Goal: Information Seeking & Learning: Learn about a topic

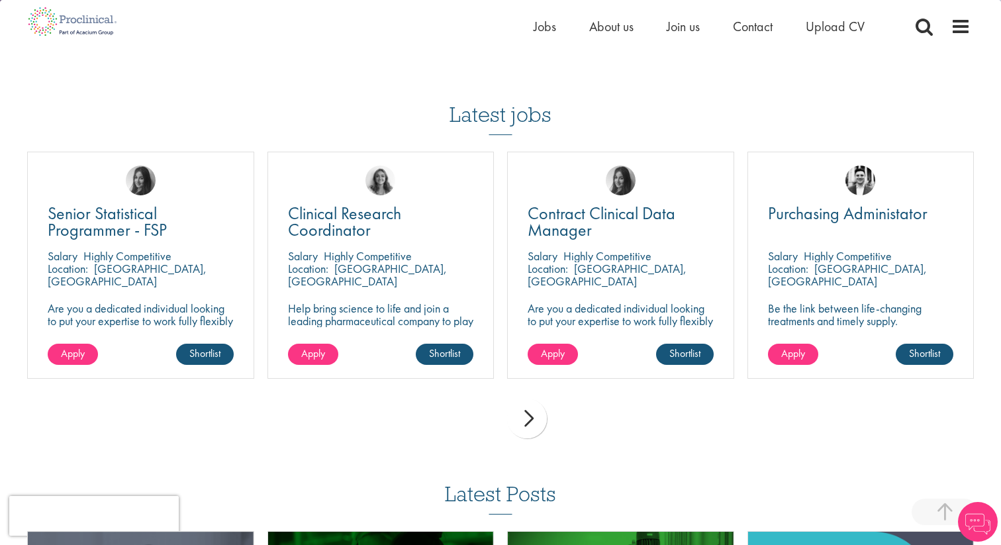
scroll to position [1118, 0]
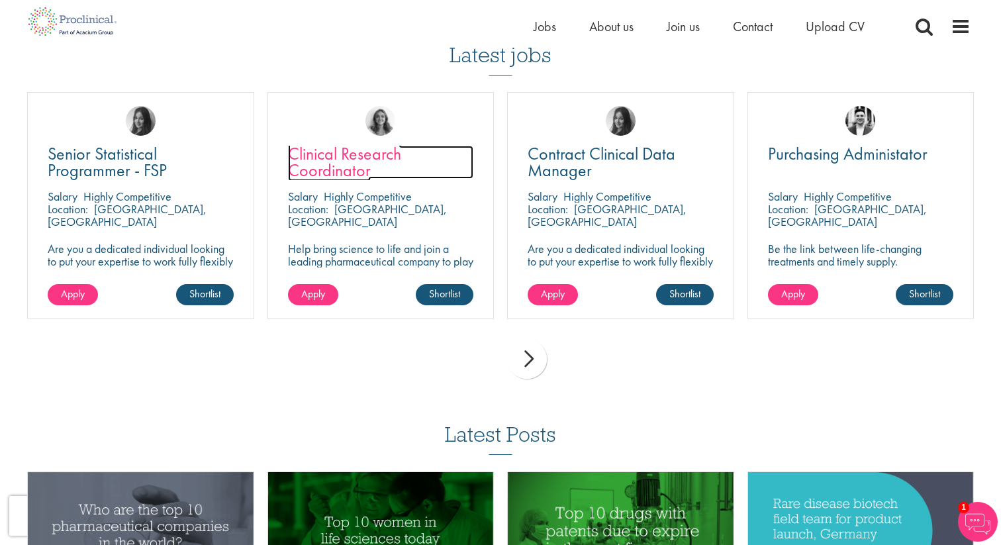
click at [356, 142] on span "Clinical Research Coordinator" at bounding box center [344, 161] width 113 height 39
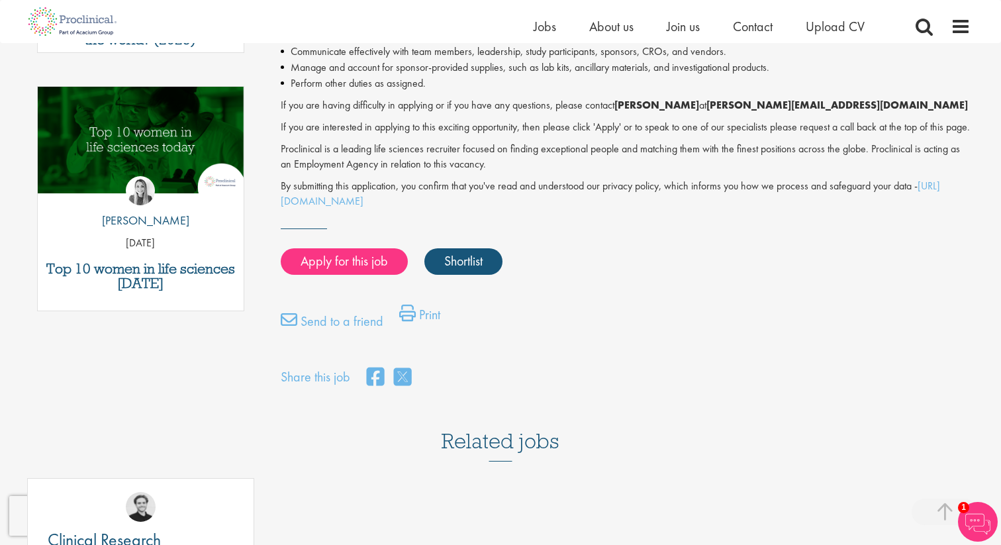
scroll to position [656, 0]
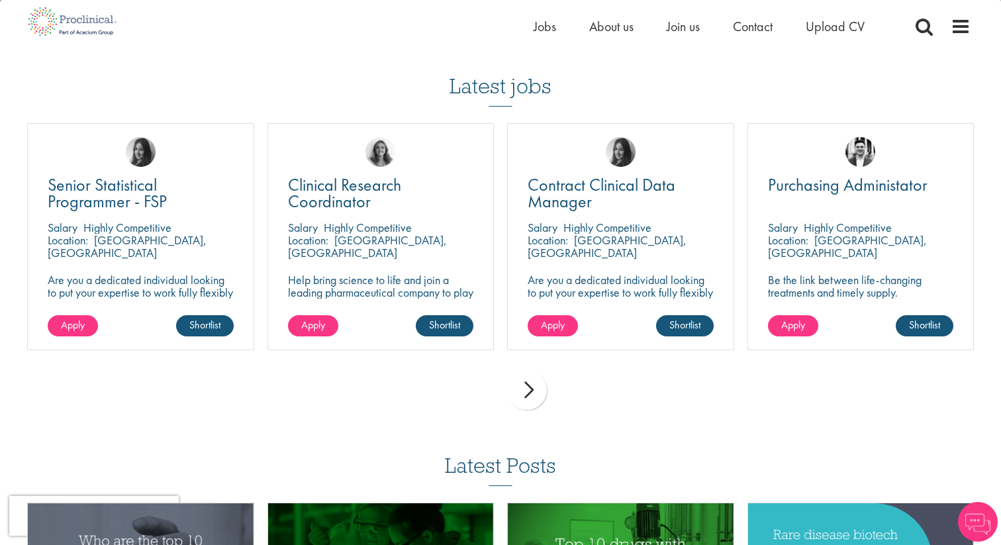
click at [539, 371] on div "next" at bounding box center [527, 390] width 40 height 40
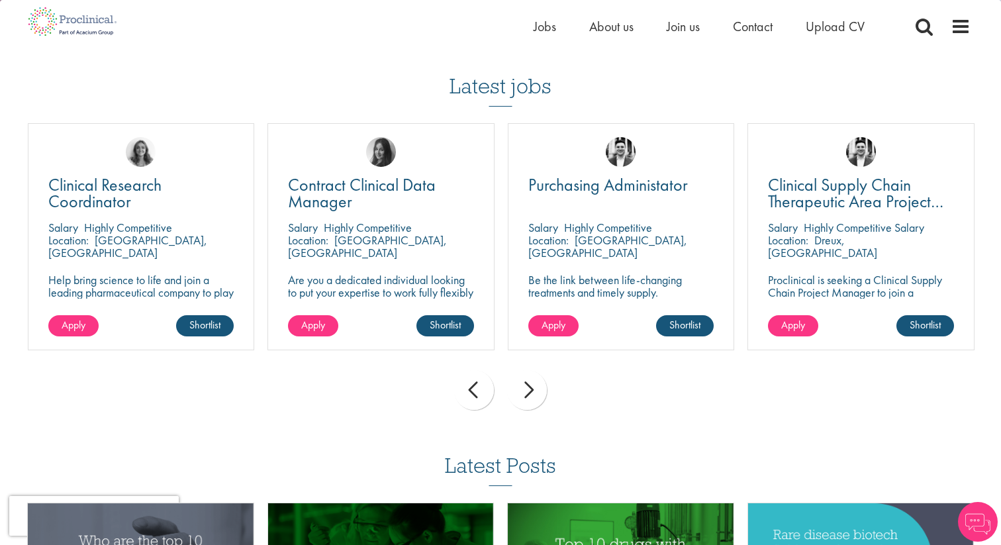
click at [539, 371] on div "next" at bounding box center [527, 390] width 40 height 40
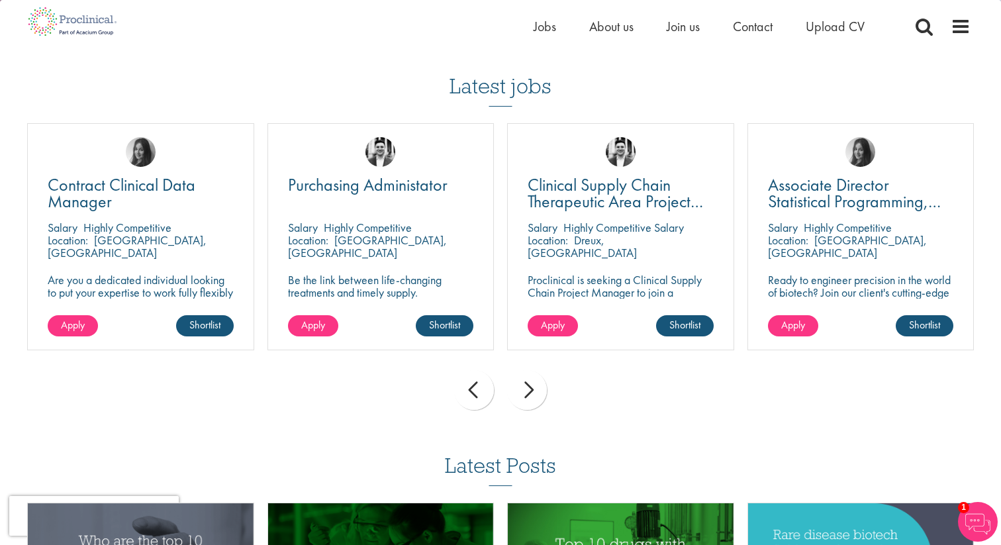
click at [539, 371] on div "next" at bounding box center [527, 390] width 40 height 40
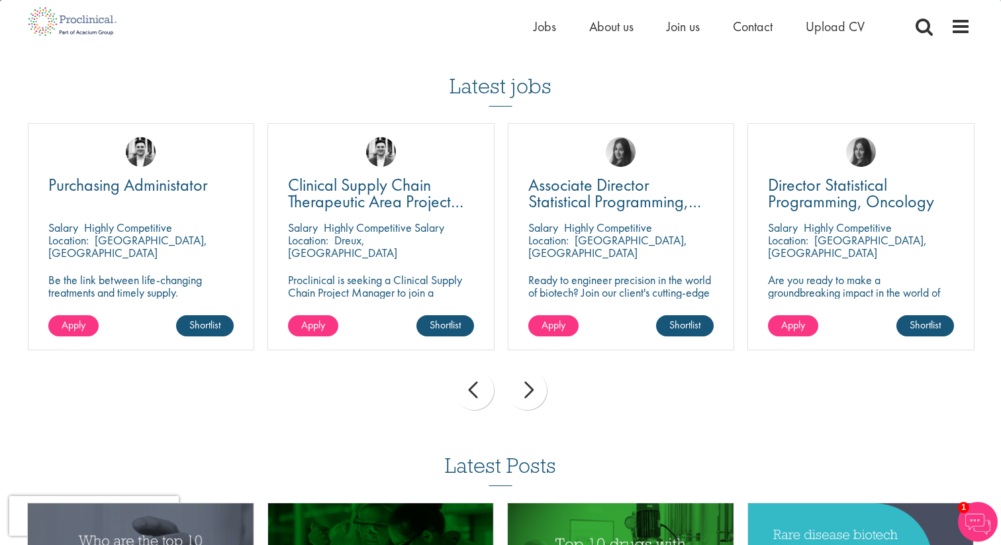
click at [539, 371] on div "next" at bounding box center [527, 390] width 40 height 40
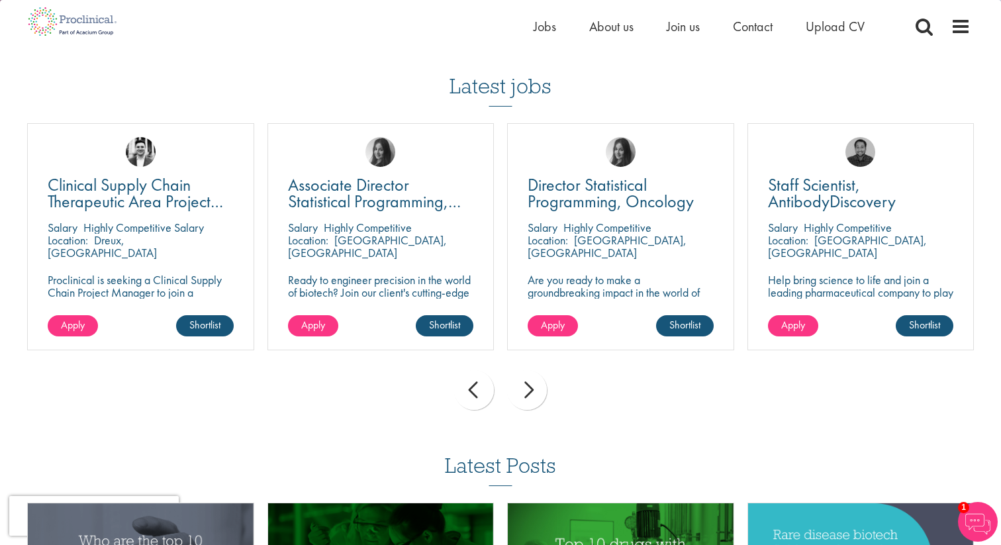
click at [539, 371] on div "next" at bounding box center [527, 390] width 40 height 40
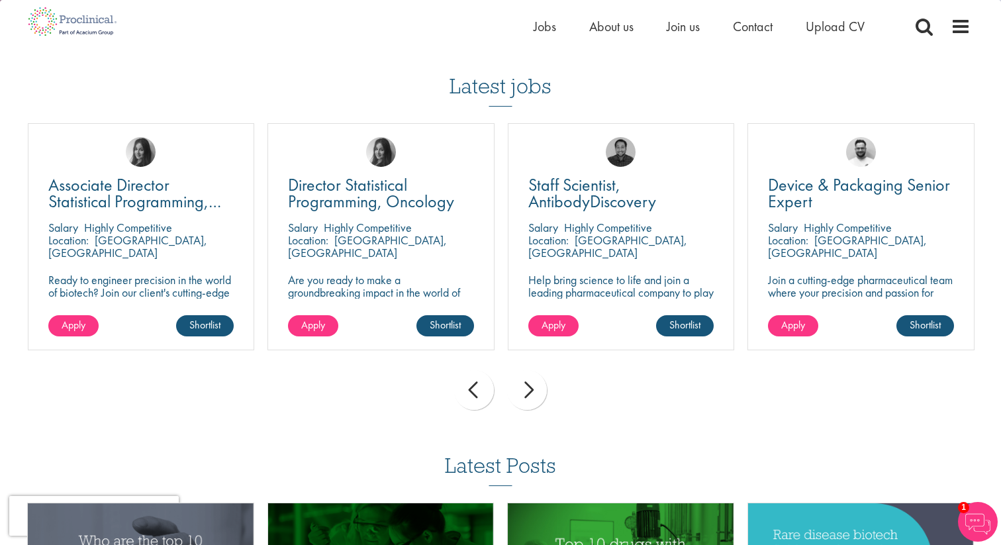
click at [539, 371] on div "next" at bounding box center [527, 390] width 40 height 40
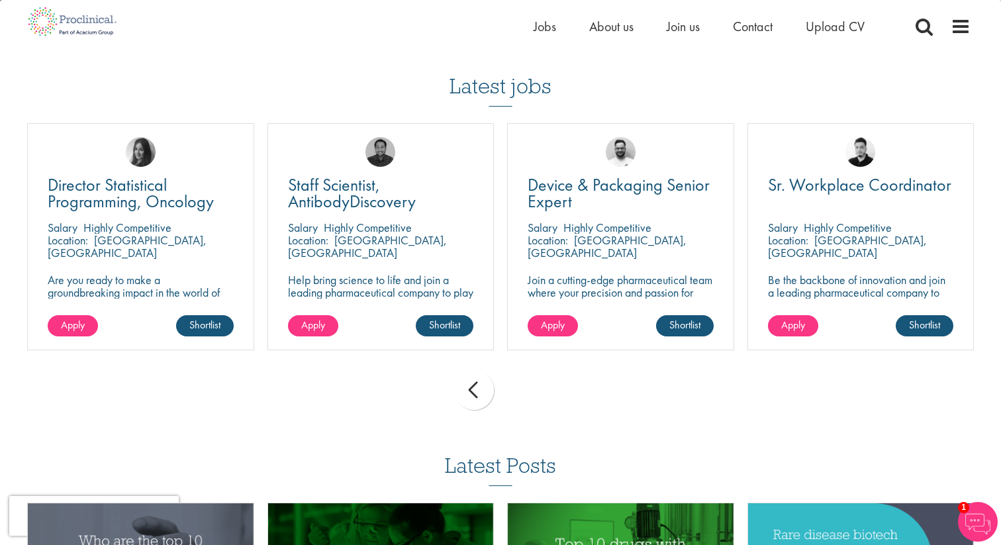
click at [539, 371] on div "prev next" at bounding box center [501, 393] width 960 height 58
click at [532, 368] on div "prev next" at bounding box center [501, 393] width 960 height 58
click at [882, 173] on span "Sr. Workplace Coordinator" at bounding box center [859, 184] width 183 height 23
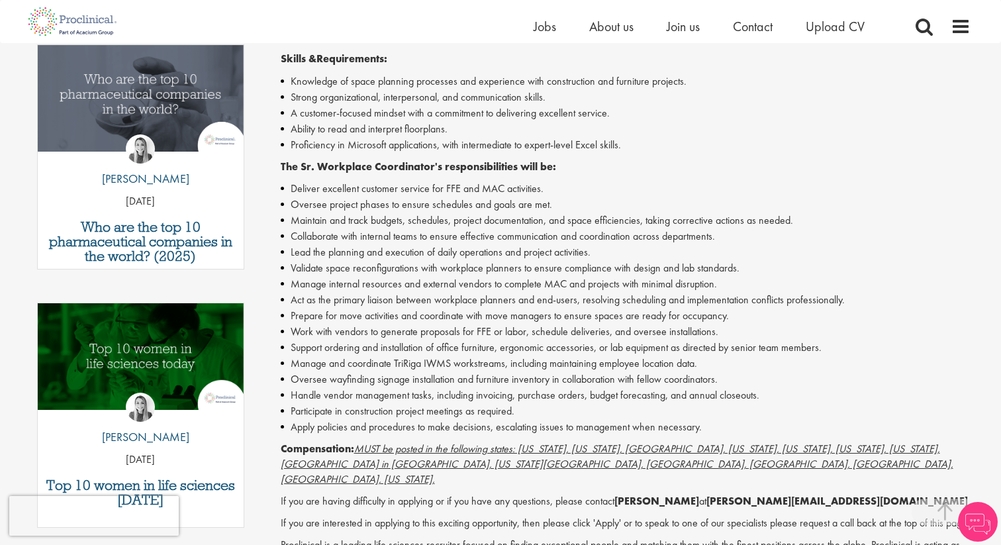
scroll to position [444, 0]
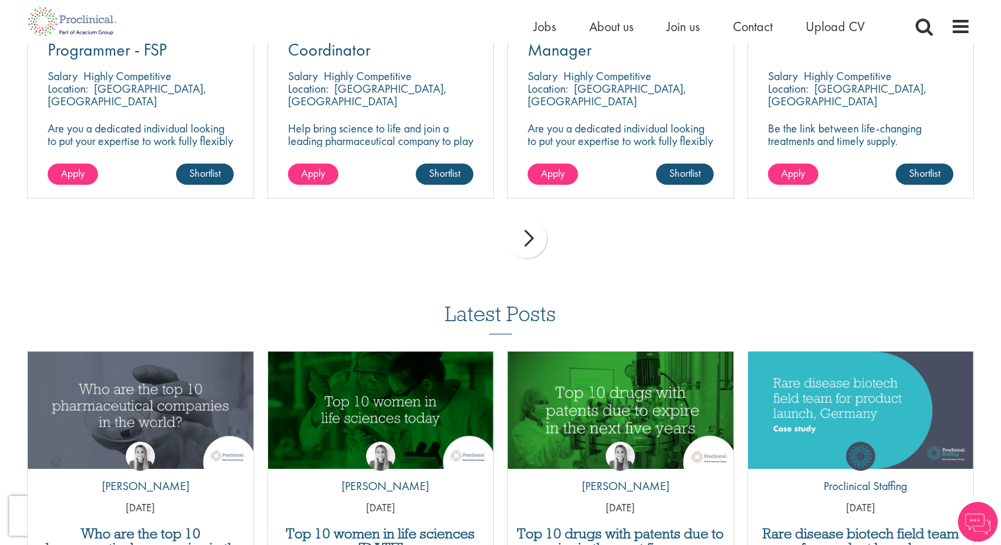
scroll to position [1543, 0]
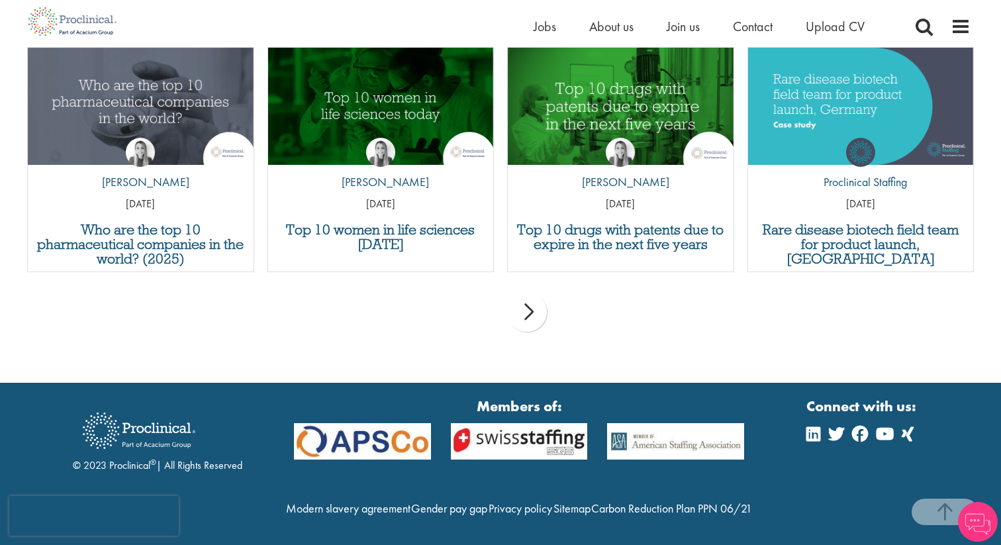
click at [534, 292] on div "next" at bounding box center [527, 312] width 40 height 40
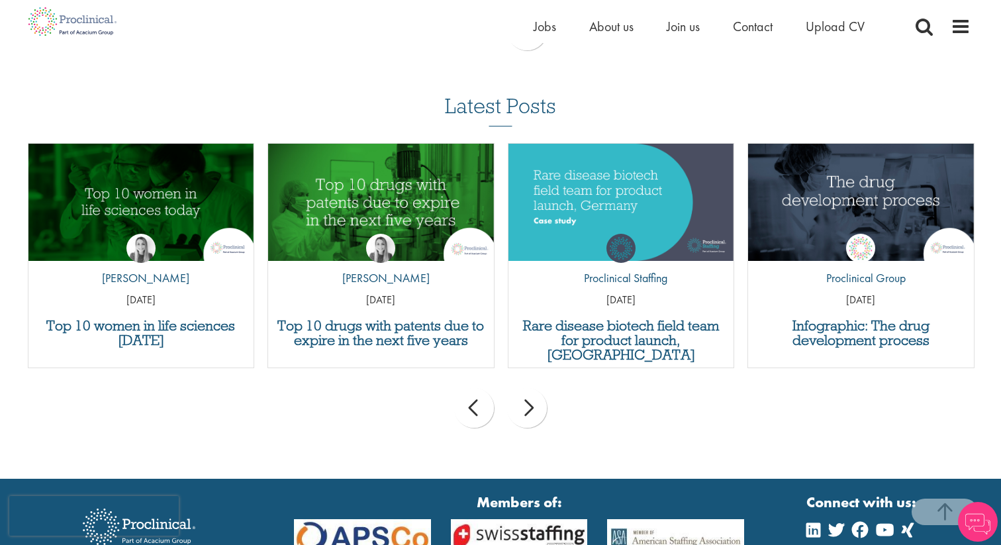
scroll to position [1446, 0]
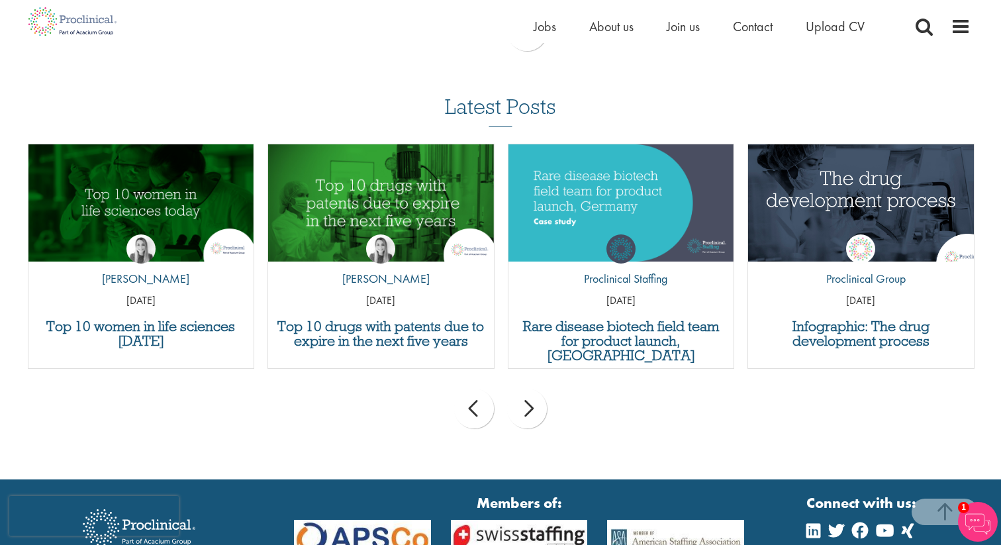
click at [843, 185] on img "Link to a post" at bounding box center [861, 202] width 271 height 140
